Goal: Transaction & Acquisition: Download file/media

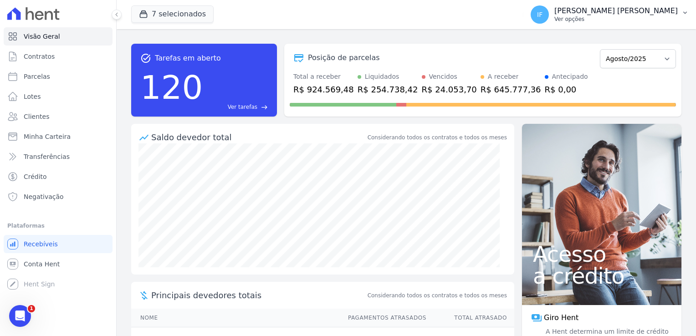
click at [638, 19] on p "Ver opções" at bounding box center [615, 18] width 123 height 7
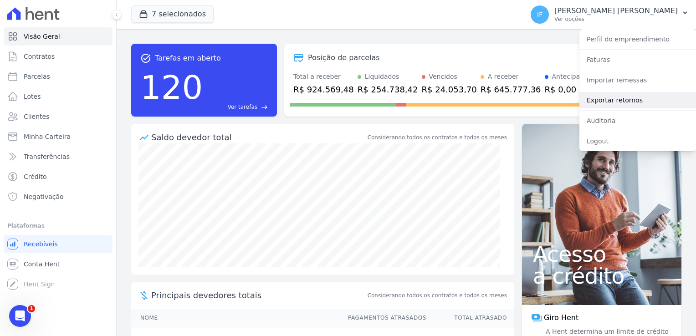
click at [621, 98] on link "Exportar retornos" at bounding box center [638, 100] width 117 height 16
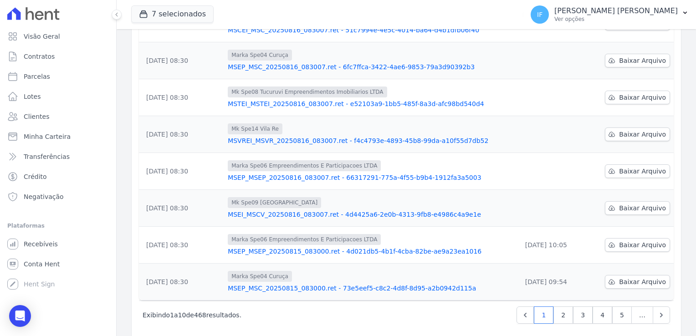
scroll to position [238, 0]
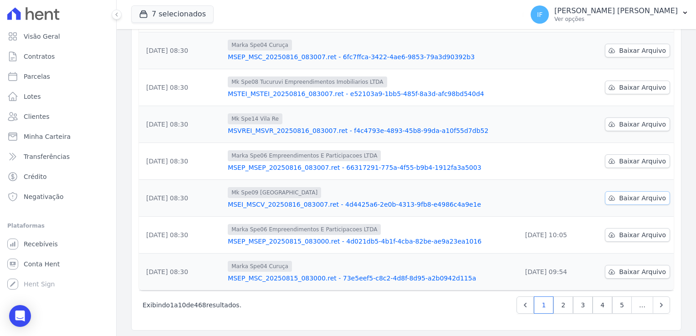
click at [638, 199] on span "Baixar Arquivo" at bounding box center [642, 198] width 47 height 9
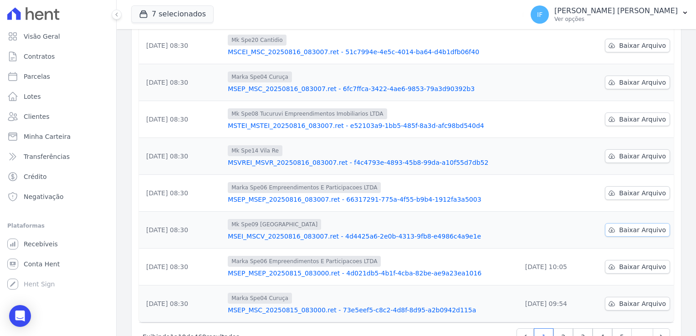
scroll to position [192, 0]
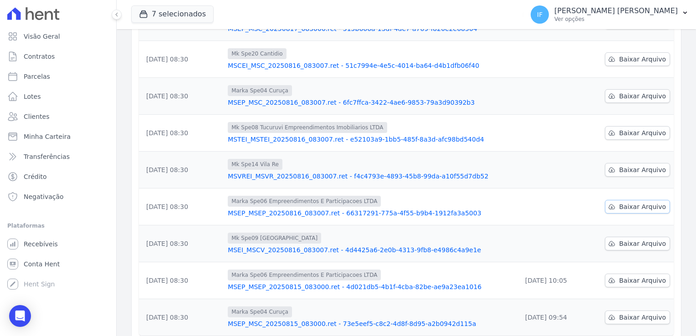
click at [625, 205] on span "Baixar Arquivo" at bounding box center [642, 206] width 47 height 9
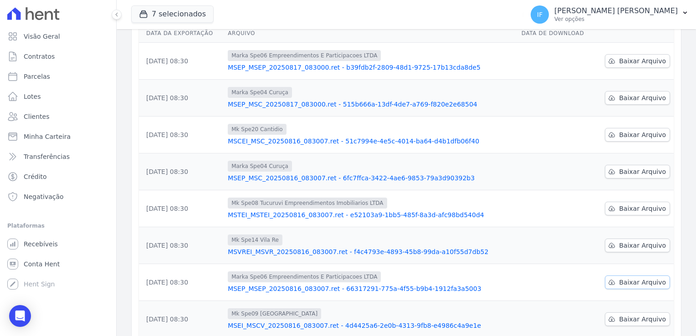
scroll to position [101, 0]
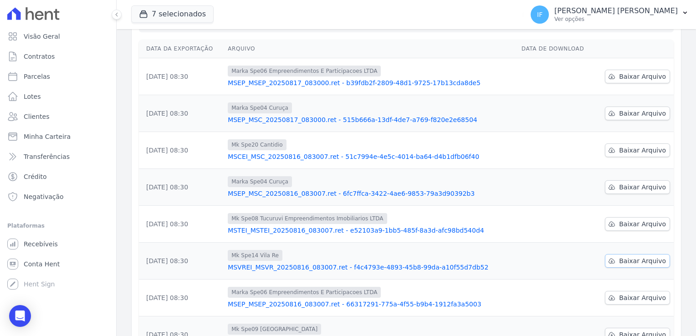
click at [630, 258] on span "Baixar Arquivo" at bounding box center [642, 260] width 47 height 9
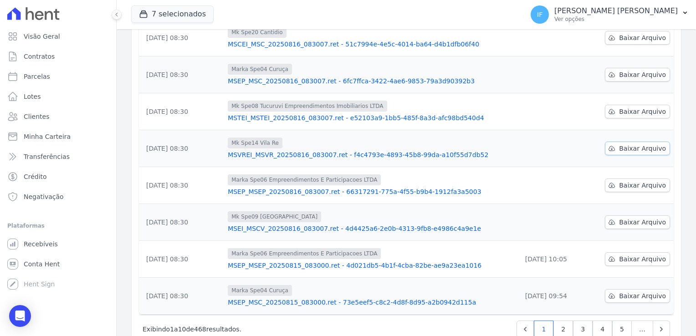
scroll to position [192, 0]
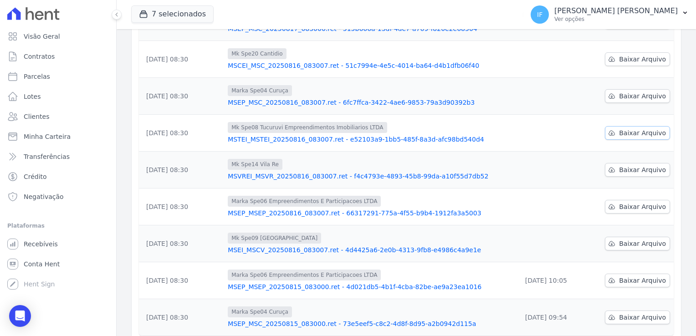
click at [628, 132] on span "Baixar Arquivo" at bounding box center [642, 132] width 47 height 9
click at [621, 96] on span "Baixar Arquivo" at bounding box center [642, 96] width 47 height 9
click at [619, 59] on span "Baixar Arquivo" at bounding box center [642, 59] width 47 height 9
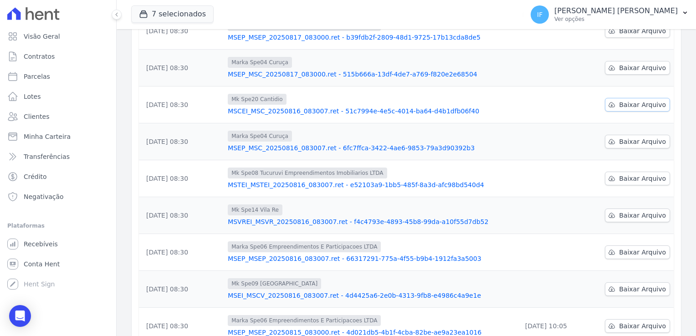
scroll to position [101, 0]
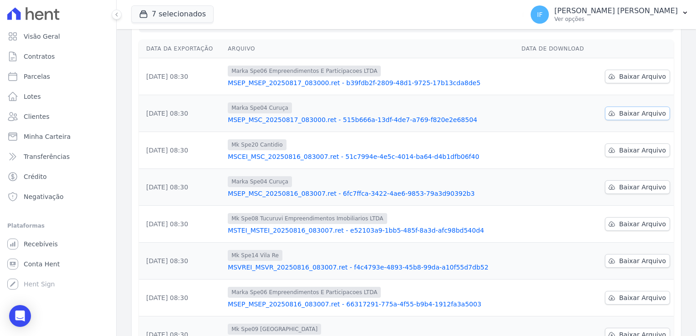
click at [626, 111] on span "Baixar Arquivo" at bounding box center [642, 113] width 47 height 9
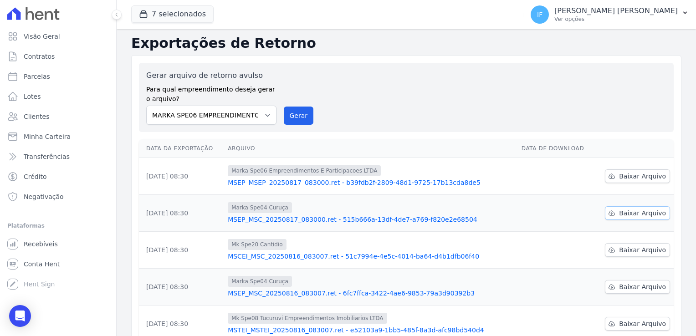
scroll to position [0, 0]
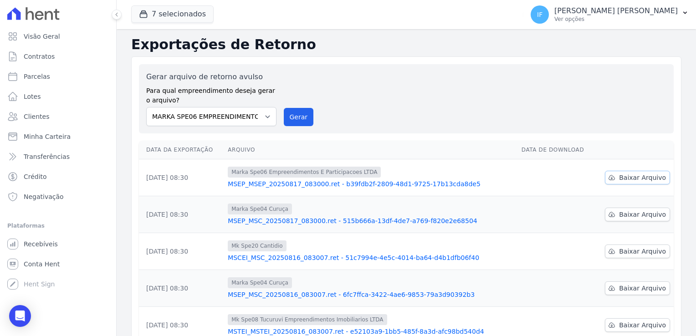
click at [622, 176] on span "Baixar Arquivo" at bounding box center [642, 177] width 47 height 9
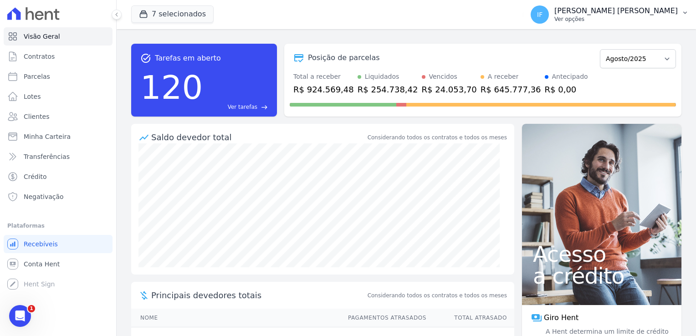
click at [641, 18] on p "Ver opções" at bounding box center [615, 18] width 123 height 7
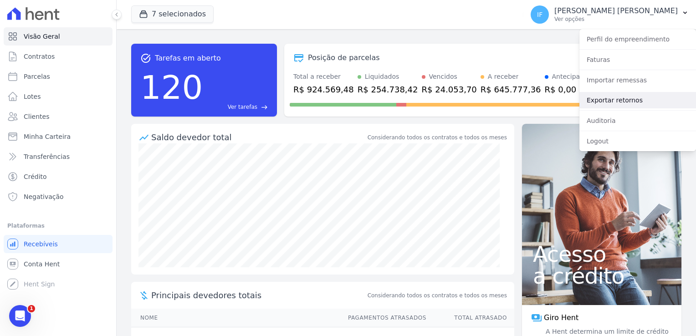
click at [647, 101] on link "Exportar retornos" at bounding box center [638, 100] width 117 height 16
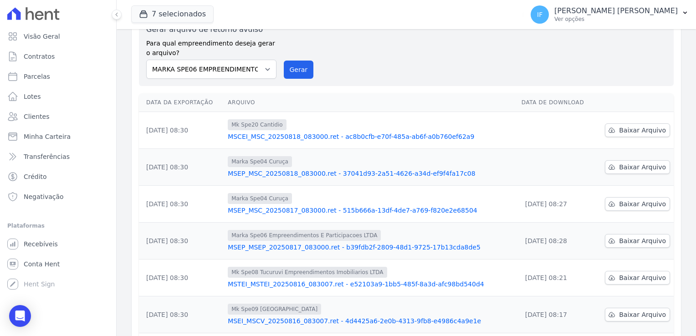
scroll to position [46, 0]
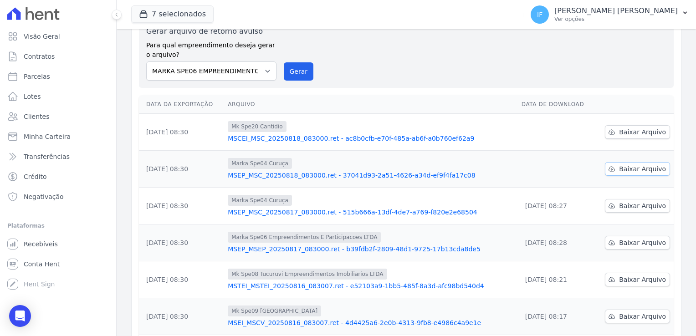
click at [628, 169] on span "Baixar Arquivo" at bounding box center [642, 168] width 47 height 9
click at [636, 132] on span "Baixar Arquivo" at bounding box center [642, 132] width 47 height 9
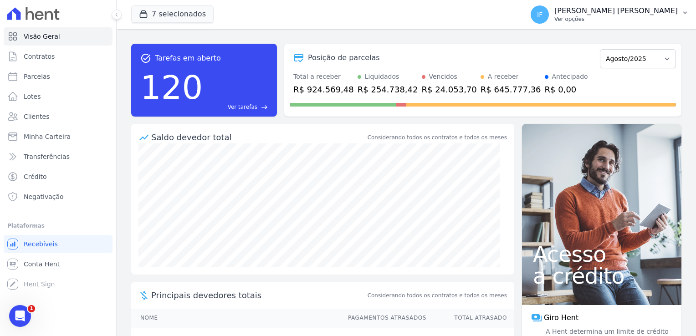
click at [621, 22] on p "Ver opções" at bounding box center [615, 18] width 123 height 7
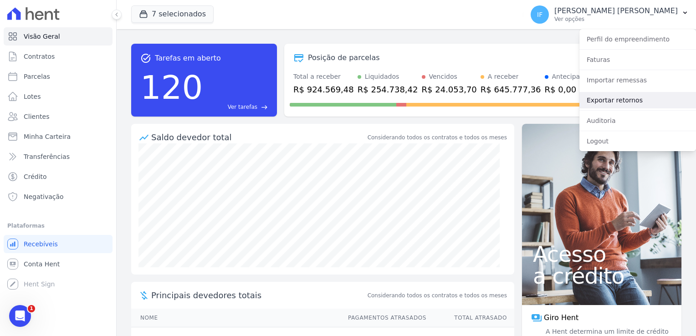
click at [638, 97] on link "Exportar retornos" at bounding box center [638, 100] width 117 height 16
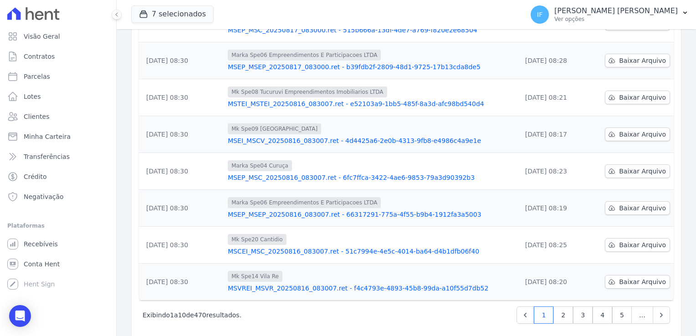
scroll to position [238, 0]
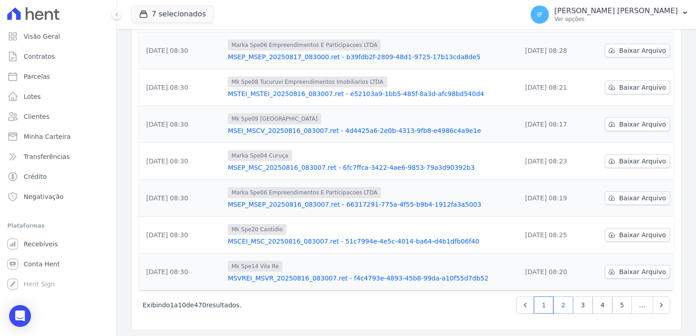
click at [559, 309] on link "2" at bounding box center [564, 305] width 20 height 17
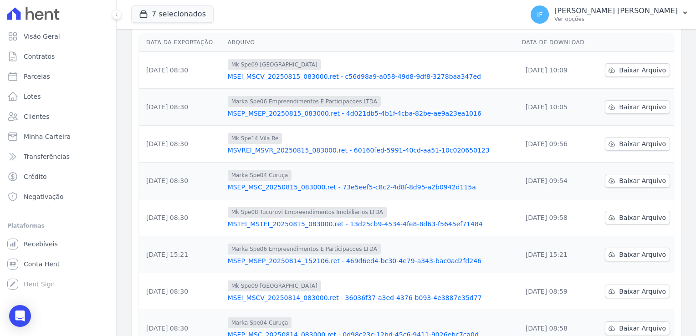
scroll to position [238, 0]
